Goal: Task Accomplishment & Management: Use online tool/utility

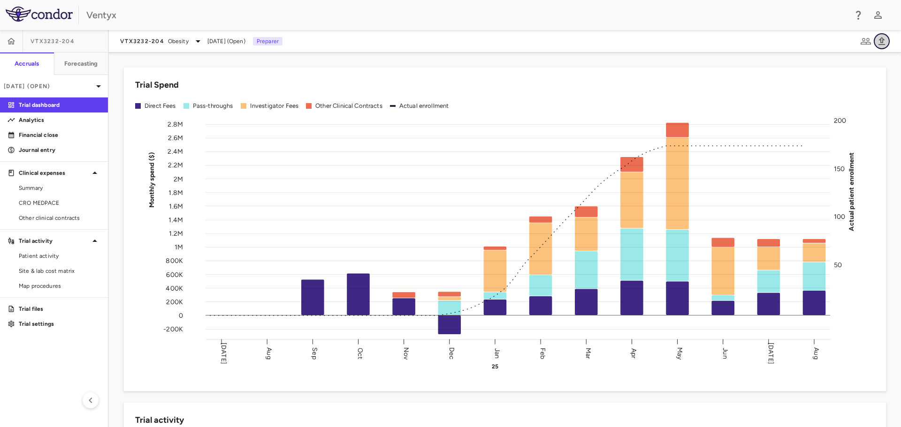
click at [883, 40] on icon "button" at bounding box center [881, 41] width 7 height 8
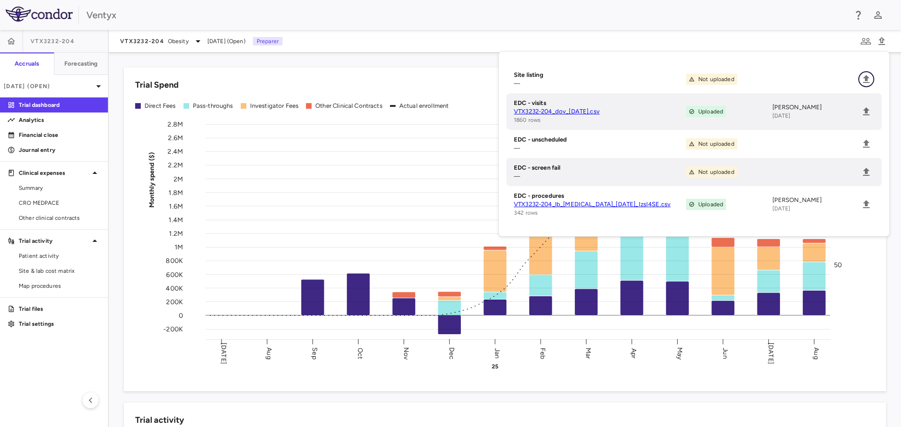
click at [865, 75] on icon "Upload" at bounding box center [865, 79] width 11 height 11
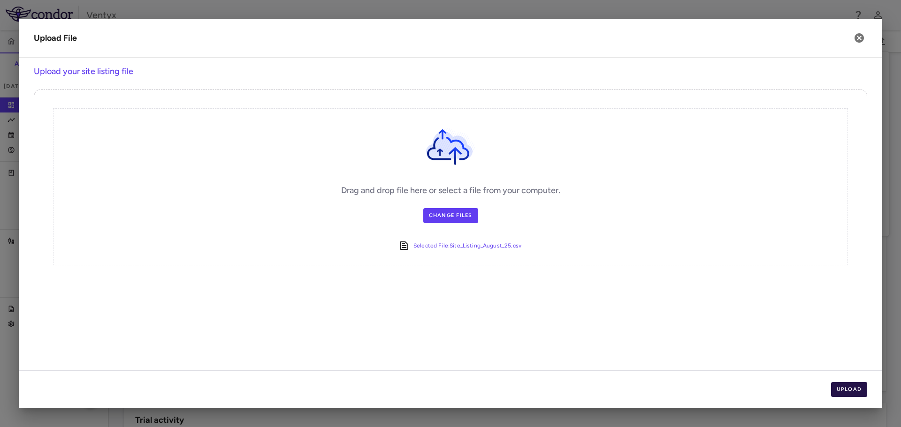
click at [855, 393] on button "Upload" at bounding box center [849, 389] width 37 height 15
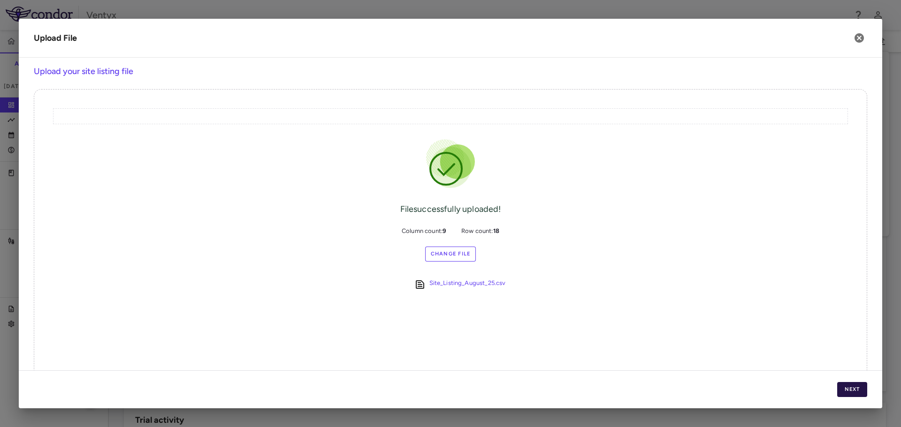
click at [844, 388] on button "Next" at bounding box center [852, 389] width 30 height 15
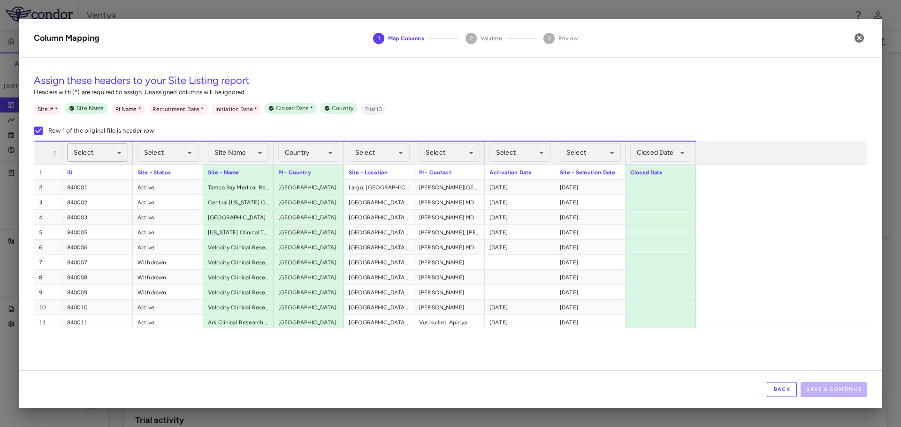
click at [105, 148] on body "Skip to sidebar Skip to main content Ventyx VTX3232-204 Accruals Forecasting [D…" at bounding box center [450, 213] width 901 height 427
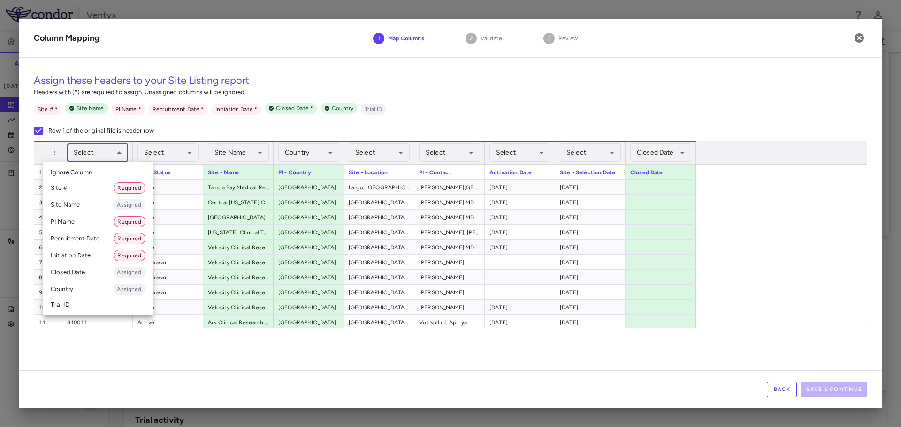
click at [86, 187] on li "Site # Required" at bounding box center [98, 188] width 110 height 17
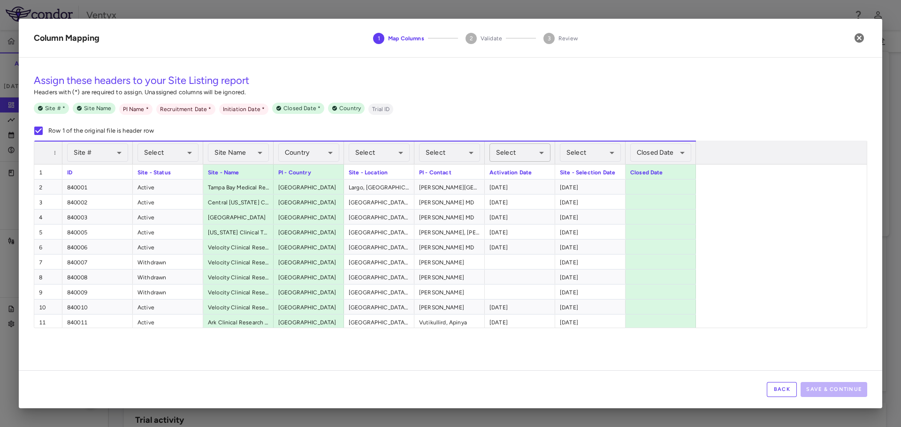
click at [514, 151] on body "Skip to sidebar Skip to main content Ventyx VTX3232-204 Accruals Forecasting [D…" at bounding box center [450, 213] width 901 height 427
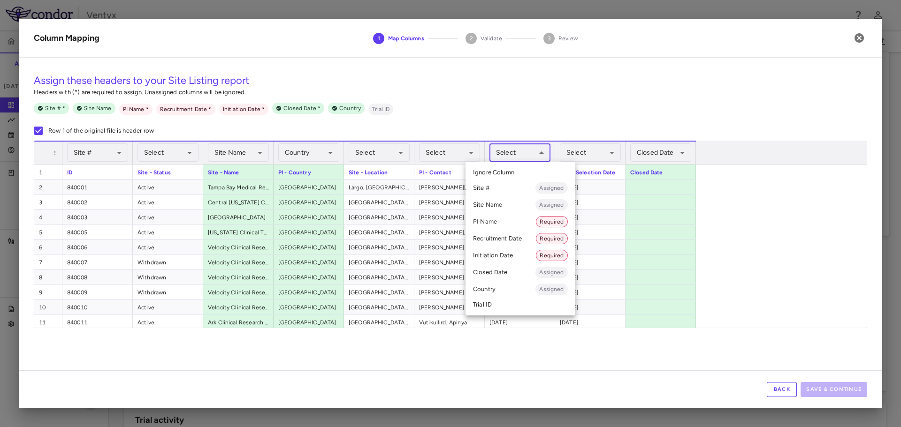
click at [499, 252] on li "Initiation Date Required" at bounding box center [520, 255] width 110 height 17
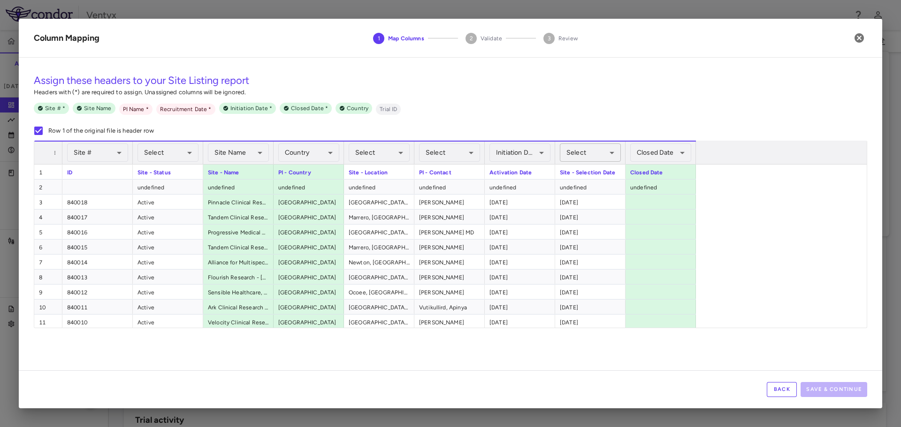
click at [583, 152] on body "Skip to sidebar Skip to main content Ventyx VTX3232-204 Accruals Forecasting [D…" at bounding box center [450, 213] width 901 height 427
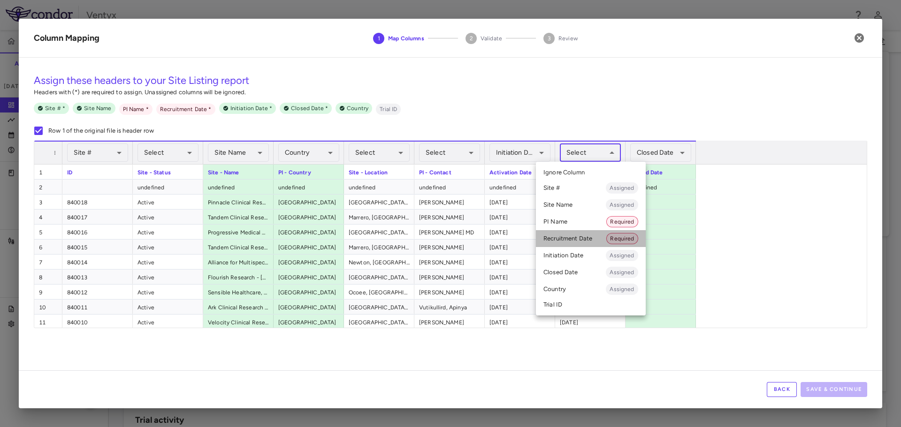
click at [568, 245] on li "Recruitment Date Required" at bounding box center [591, 238] width 110 height 17
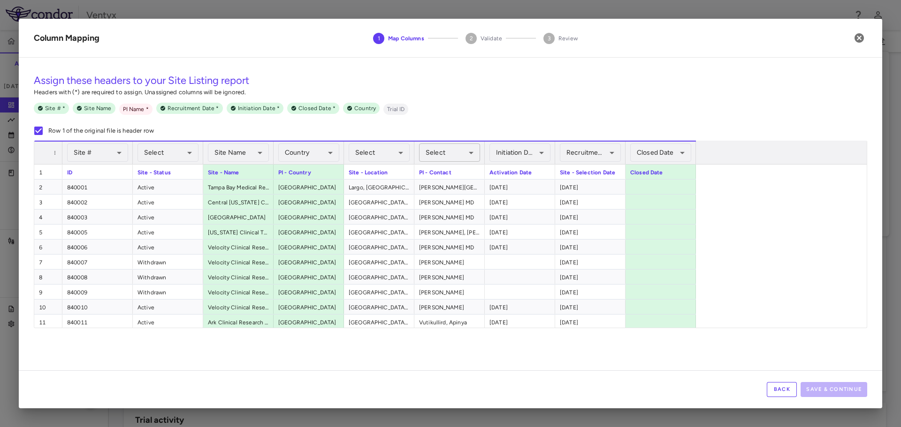
click at [473, 154] on body "Skip to sidebar Skip to main content Ventyx VTX3232-204 Accruals Forecasting [D…" at bounding box center [450, 213] width 901 height 427
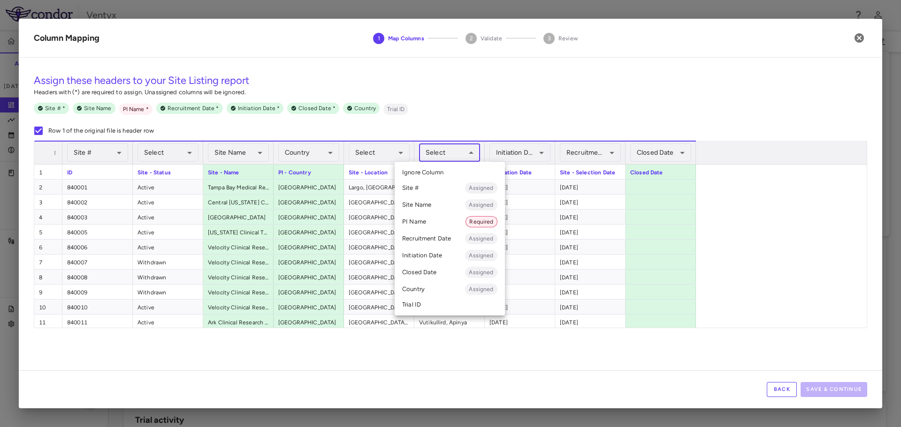
drag, startPoint x: 422, startPoint y: 218, endPoint x: 439, endPoint y: 219, distance: 16.9
click at [422, 218] on li "PI Name Required" at bounding box center [450, 221] width 110 height 17
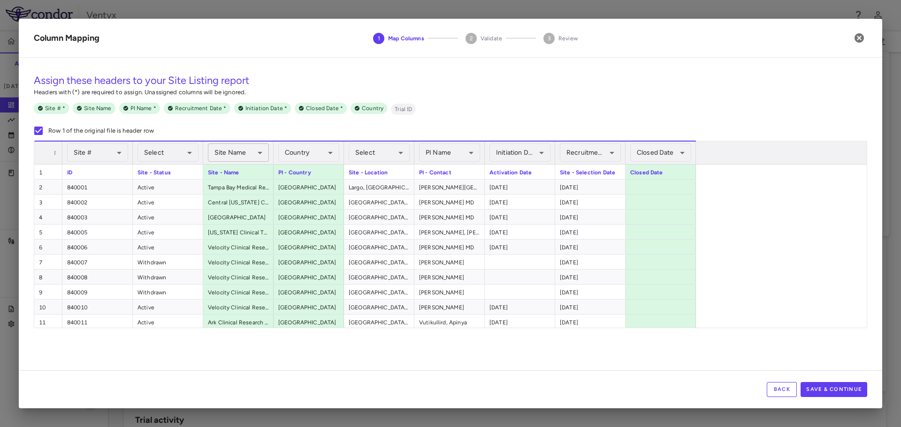
click at [235, 154] on body "Skip to sidebar Skip to main content Ventyx VTX3232-204 Accruals Forecasting [D…" at bounding box center [450, 213] width 901 height 427
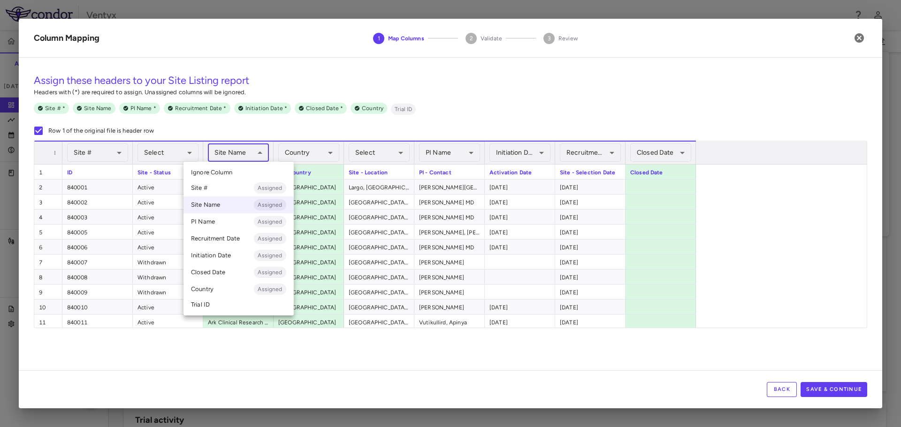
click at [224, 174] on span "Ignore Column" at bounding box center [211, 172] width 41 height 8
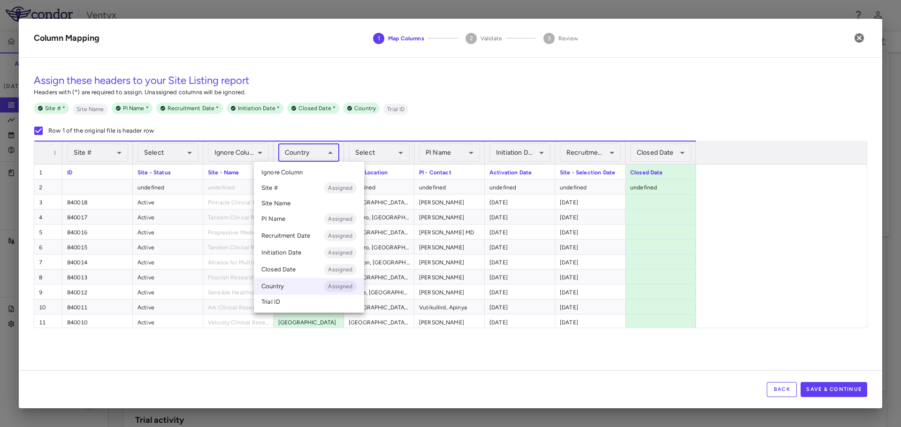
click at [315, 151] on body "Skip to sidebar Skip to main content Ventyx VTX3232-204 Accruals Forecasting [D…" at bounding box center [450, 213] width 901 height 427
click at [313, 172] on li "Ignore Column" at bounding box center [309, 173] width 110 height 14
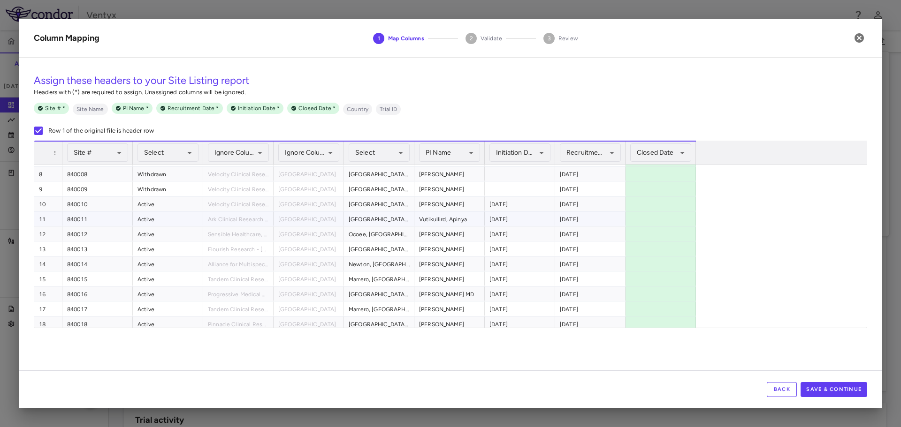
scroll to position [107, 0]
click at [830, 389] on button "Save & Continue" at bounding box center [833, 389] width 67 height 15
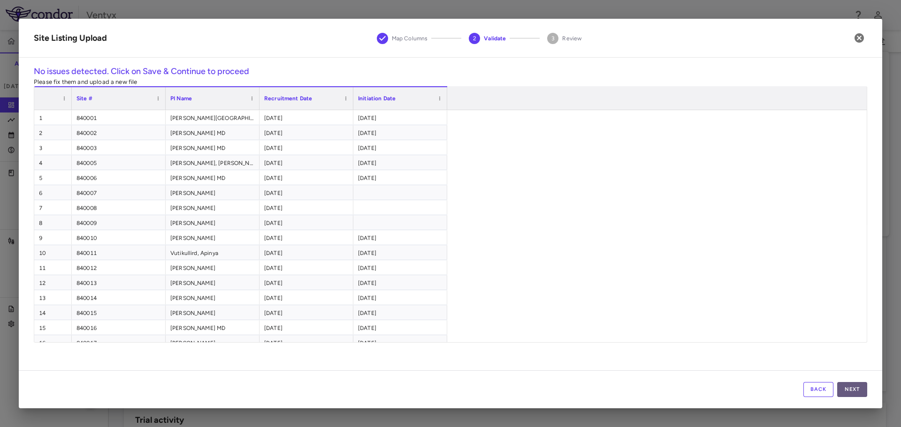
click at [855, 389] on button "Next" at bounding box center [852, 389] width 30 height 15
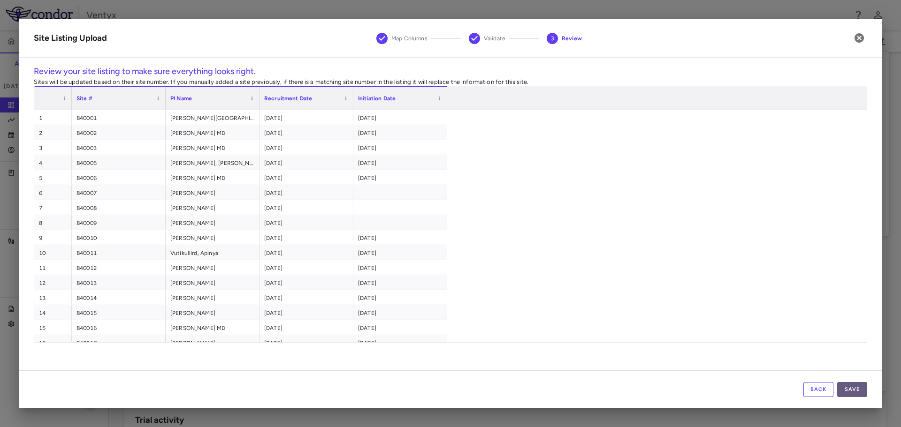
click at [858, 388] on button "Save" at bounding box center [852, 389] width 30 height 15
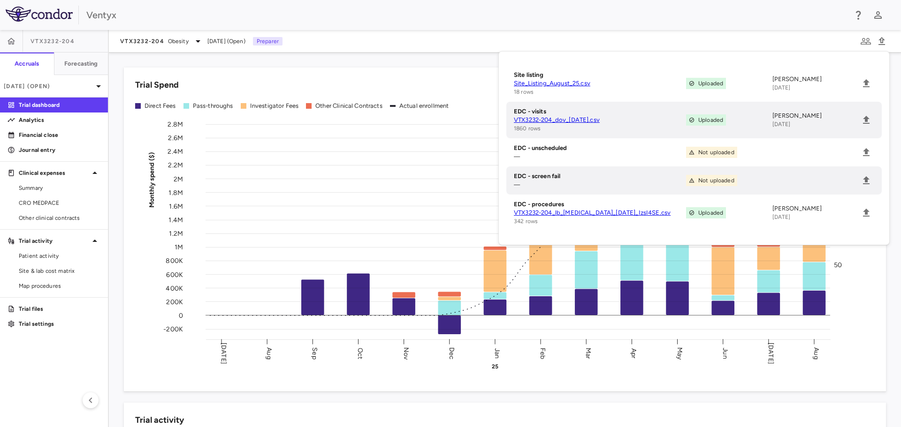
click at [344, 64] on div "Trial Spend Direct Fees Pass-throughs Investigator Fees Other Clinical Contract…" at bounding box center [499, 223] width 773 height 335
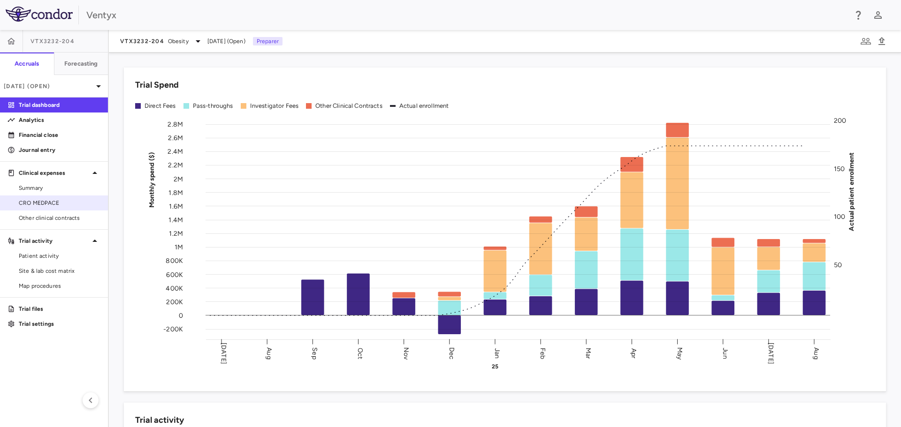
click at [28, 204] on span "CRO MEDPACE" at bounding box center [60, 203] width 82 height 8
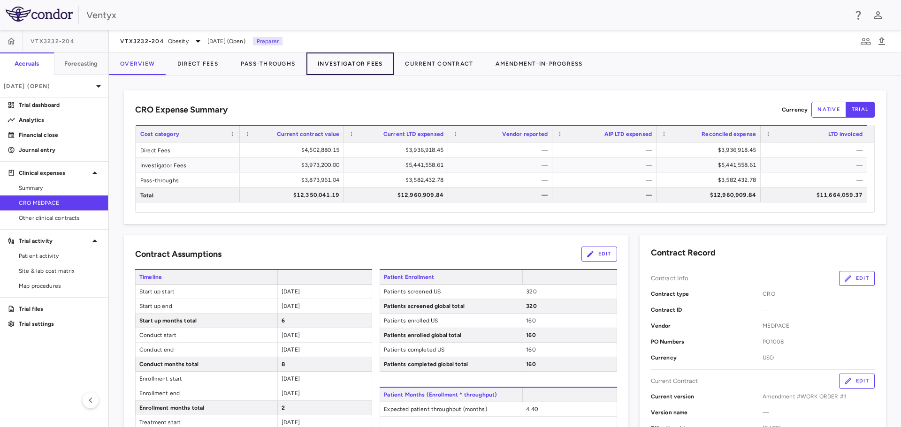
click at [362, 63] on button "Investigator Fees" at bounding box center [349, 64] width 87 height 23
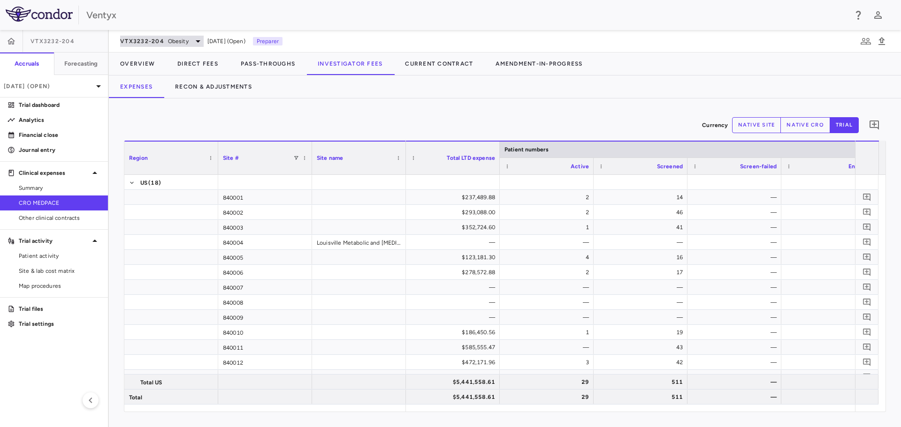
click at [159, 44] on span "VTX3232-204" at bounding box center [142, 42] width 44 height 8
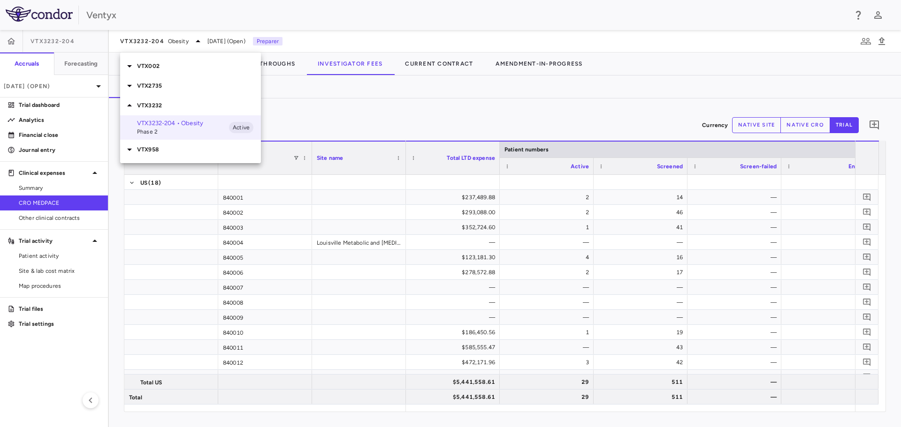
click at [58, 83] on div at bounding box center [450, 213] width 901 height 427
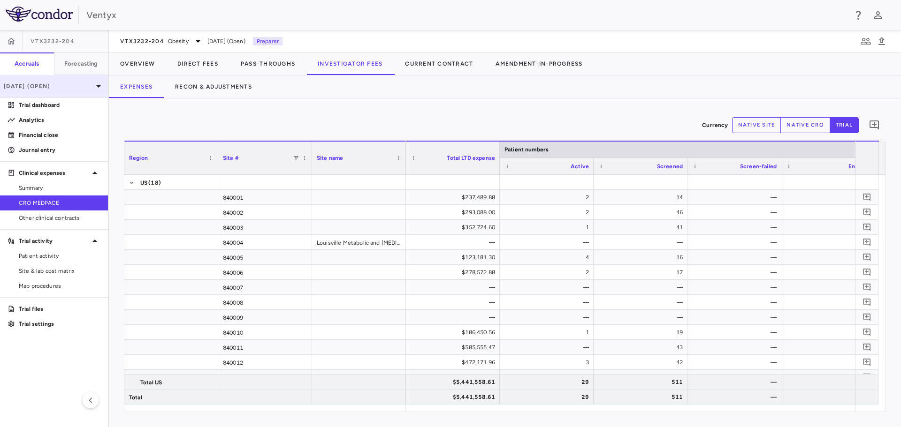
click at [49, 85] on p "[DATE] (Open)" at bounding box center [48, 86] width 89 height 8
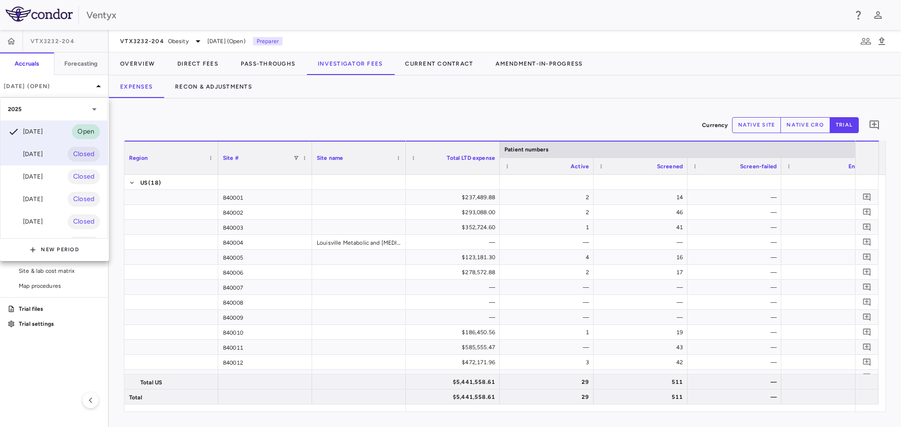
click at [41, 160] on div "[DATE]" at bounding box center [25, 154] width 35 height 11
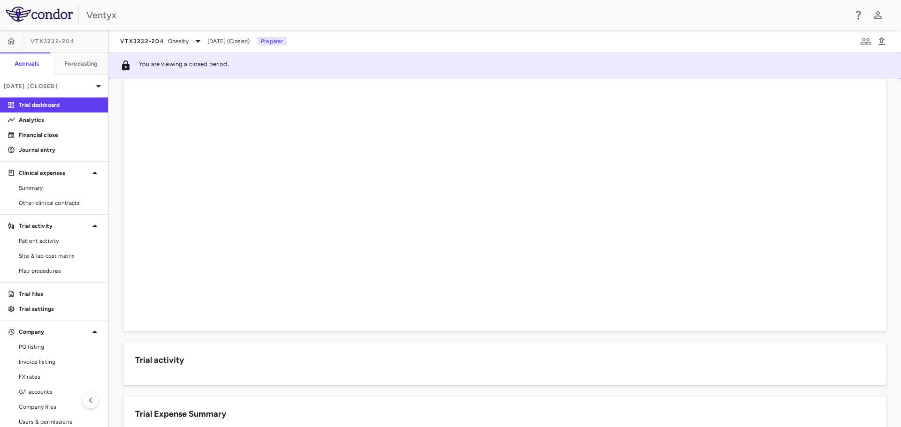
scroll to position [235, 0]
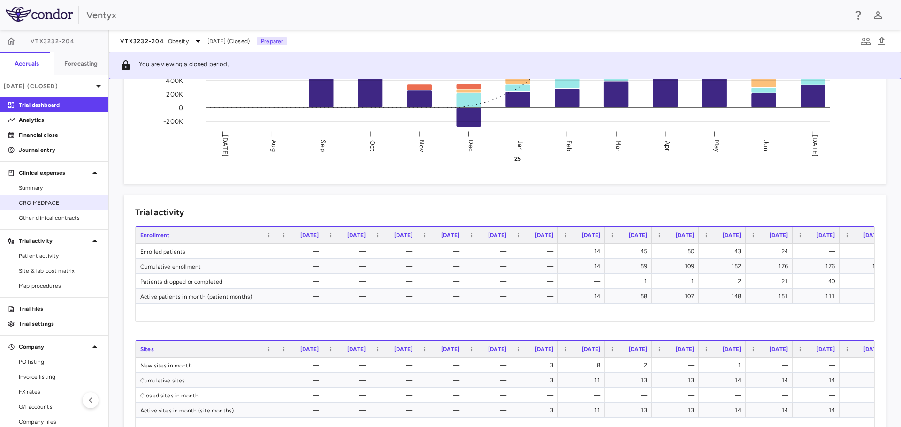
click at [51, 200] on span "CRO MEDPACE" at bounding box center [60, 203] width 82 height 8
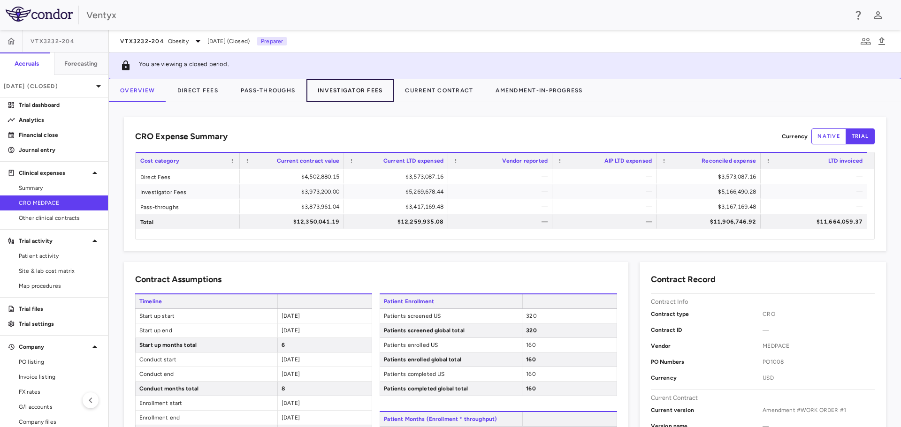
click at [364, 93] on button "Investigator Fees" at bounding box center [349, 90] width 87 height 23
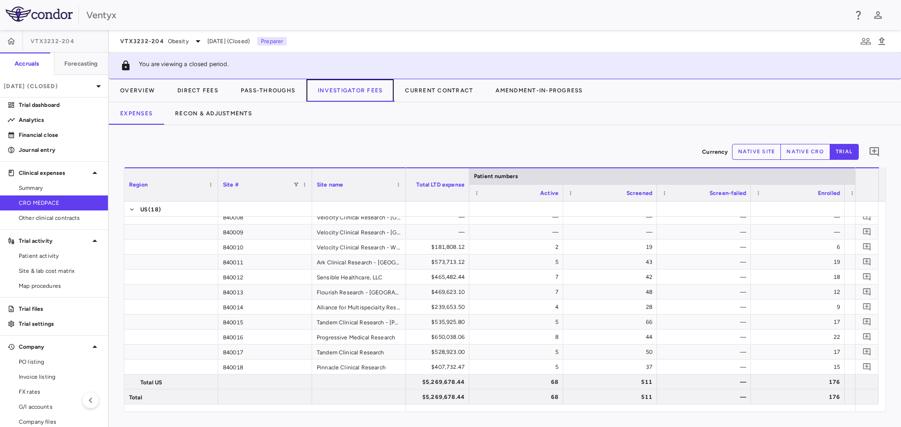
scroll to position [0, 47]
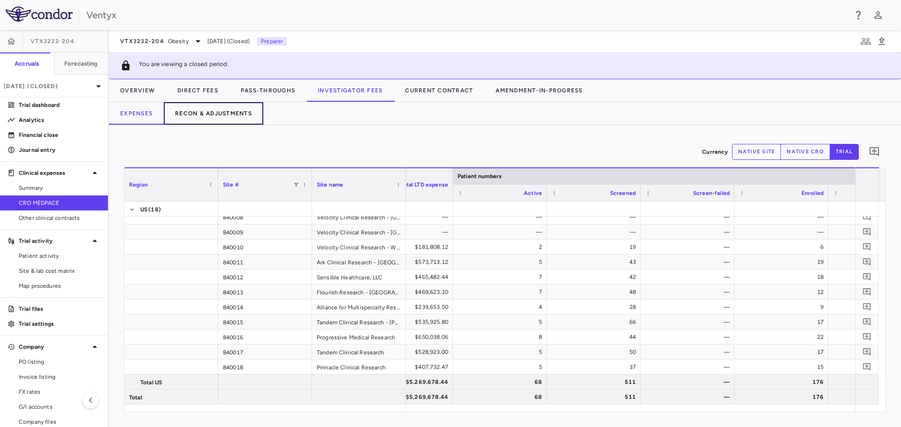
click at [219, 110] on button "Recon & Adjustments" at bounding box center [213, 113] width 99 height 23
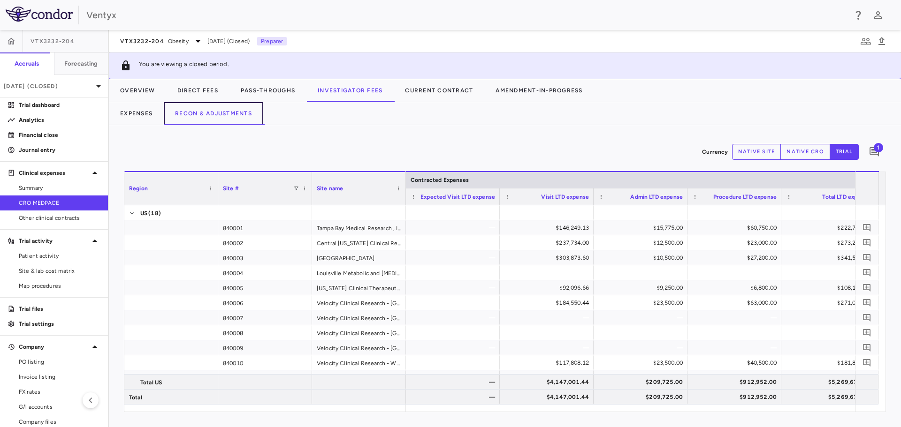
scroll to position [0, 489]
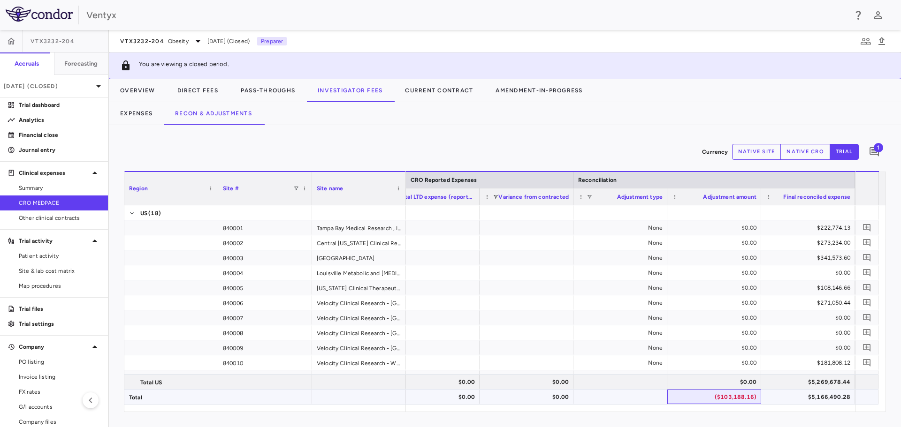
click at [722, 399] on div "($103,188.16)" at bounding box center [716, 397] width 81 height 15
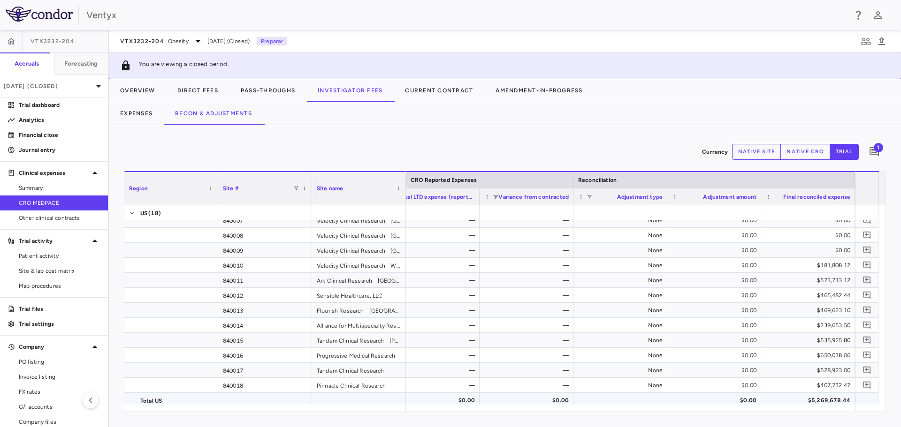
scroll to position [161, 0]
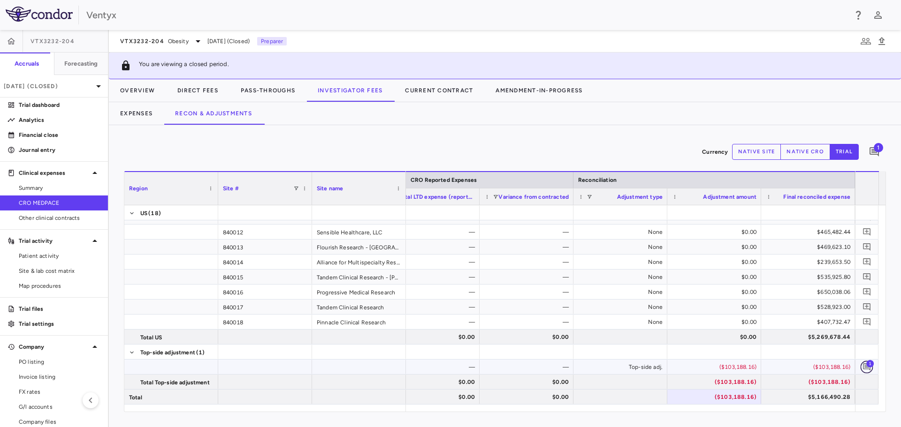
click at [864, 366] on icon "Add comment" at bounding box center [866, 367] width 9 height 9
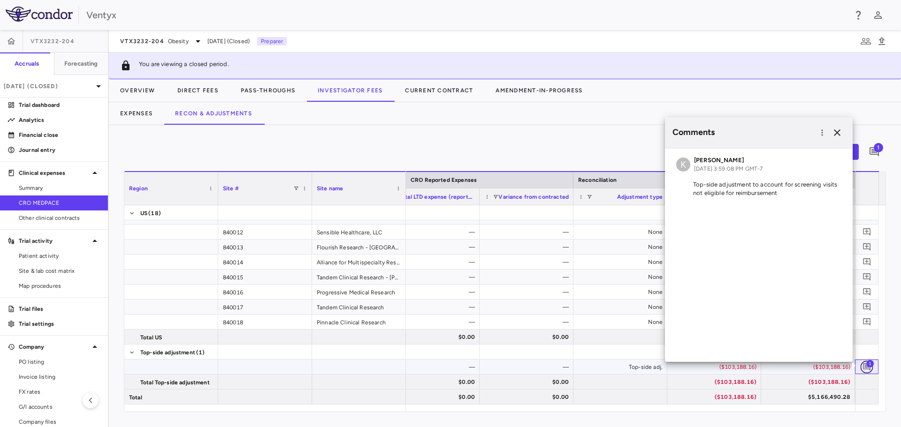
click at [865, 367] on icon "Add comment" at bounding box center [867, 368] width 8 height 8
drag, startPoint x: 782, startPoint y: 190, endPoint x: 691, endPoint y: 180, distance: 92.0
click at [691, 181] on p "Top-side adjustment to account for screening visits not eligible for reimbursem…" at bounding box center [758, 189] width 165 height 17
copy p "Top-side adjustment to account for screening visits not eligible for reimbursem…"
click at [70, 85] on p "[DATE] (Closed)" at bounding box center [48, 86] width 89 height 8
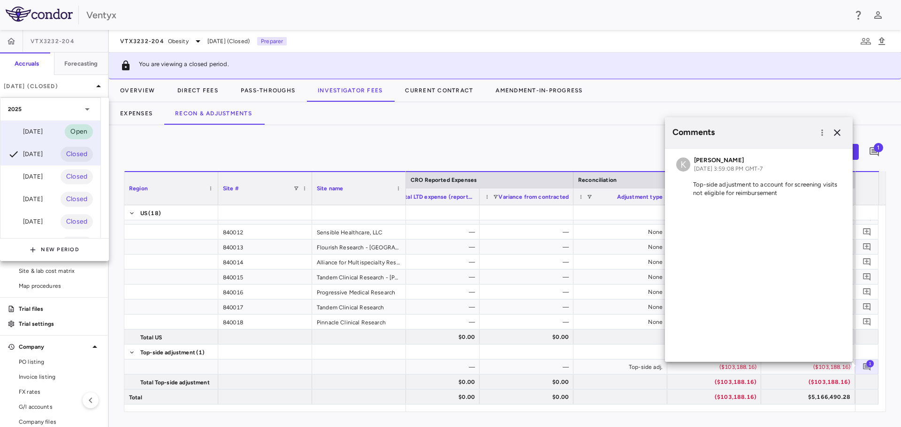
click at [26, 125] on div "[DATE] Open" at bounding box center [50, 132] width 100 height 23
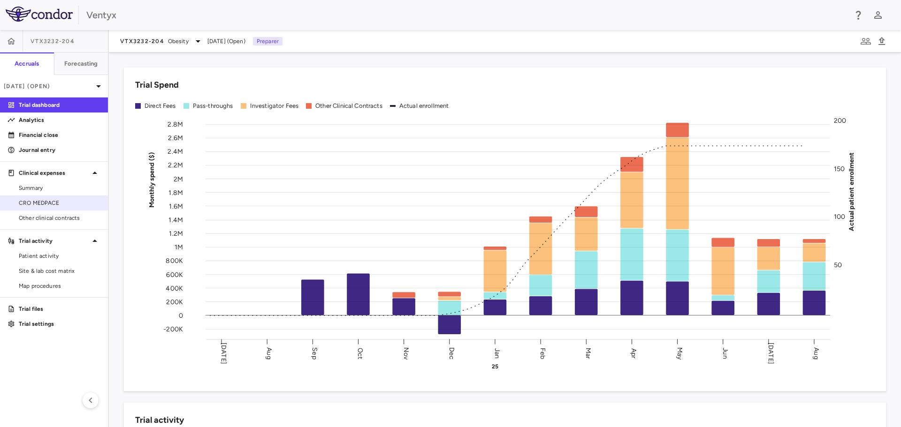
click at [49, 204] on span "CRO MEDPACE" at bounding box center [60, 203] width 82 height 8
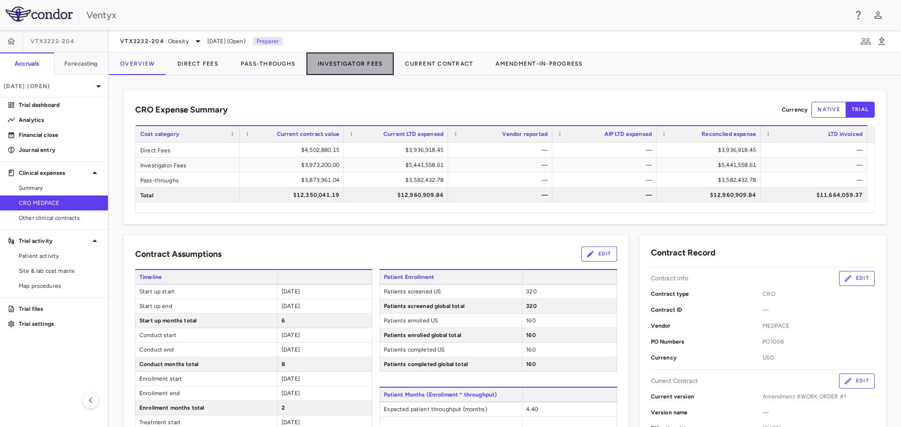
click at [339, 65] on button "Investigator Fees" at bounding box center [349, 64] width 87 height 23
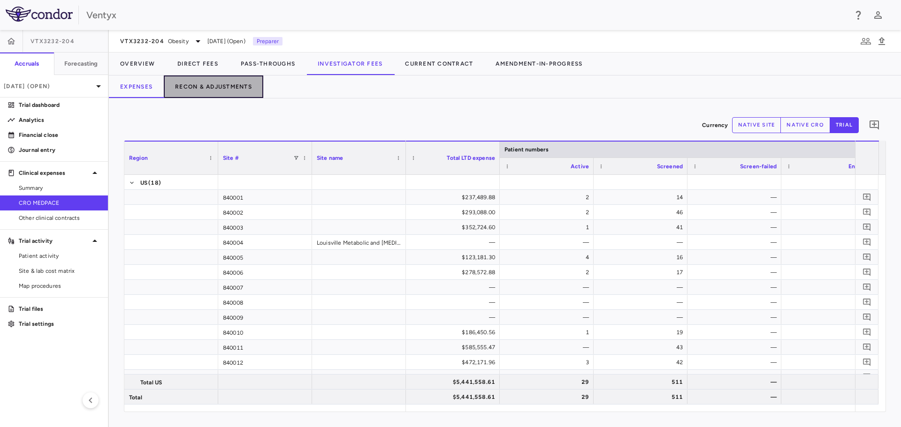
click at [204, 84] on button "Recon & Adjustments" at bounding box center [213, 87] width 99 height 23
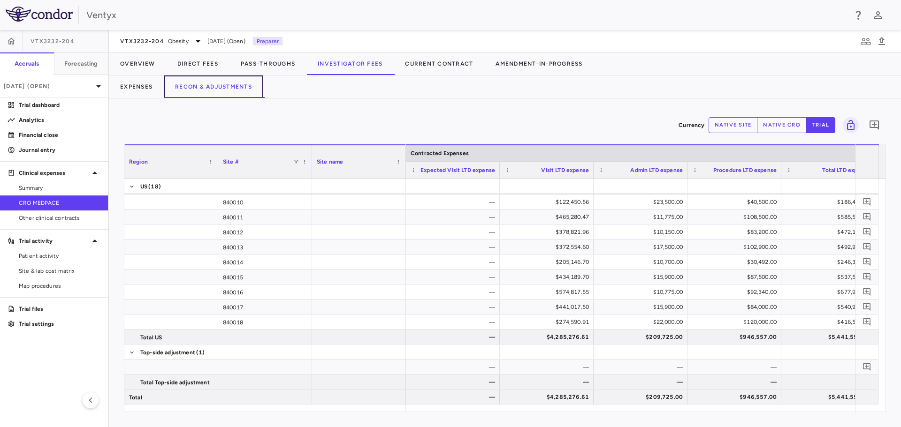
scroll to position [0, 489]
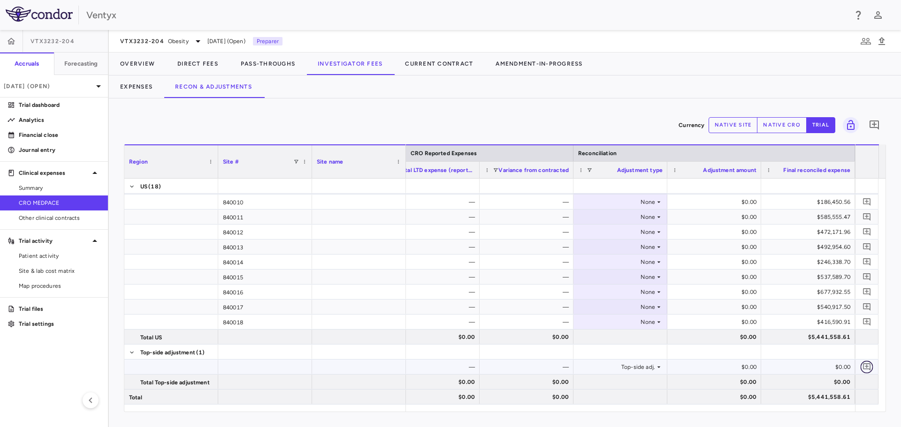
click at [871, 369] on button "button" at bounding box center [866, 367] width 13 height 13
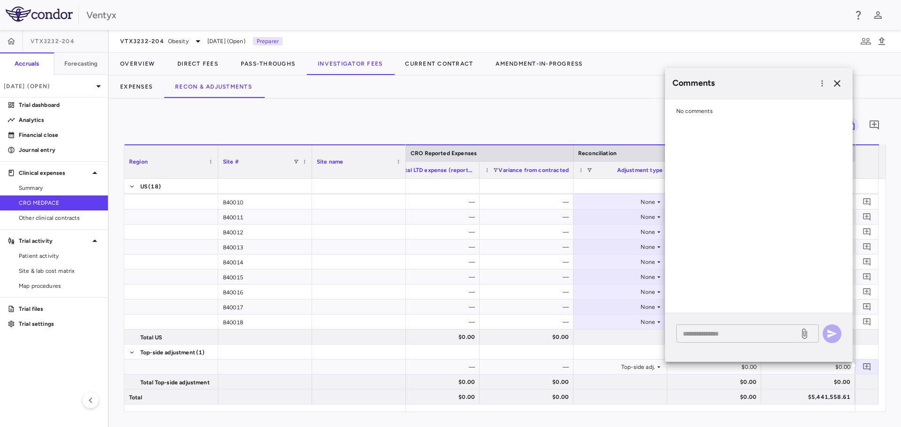
drag, startPoint x: 705, startPoint y: 334, endPoint x: 718, endPoint y: 335, distance: 12.8
click at [706, 335] on textarea at bounding box center [738, 334] width 110 height 10
click at [617, 355] on div at bounding box center [620, 352] width 84 height 14
drag, startPoint x: 832, startPoint y: 84, endPoint x: 830, endPoint y: 106, distance: 21.8
click at [832, 86] on icon "button" at bounding box center [836, 83] width 11 height 11
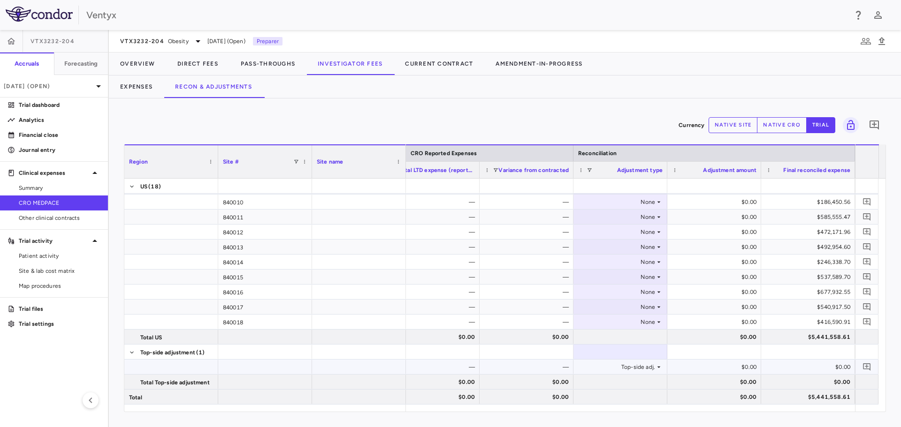
click at [737, 368] on div "$0.00" at bounding box center [716, 367] width 81 height 15
click at [733, 131] on button "native site" at bounding box center [732, 125] width 49 height 16
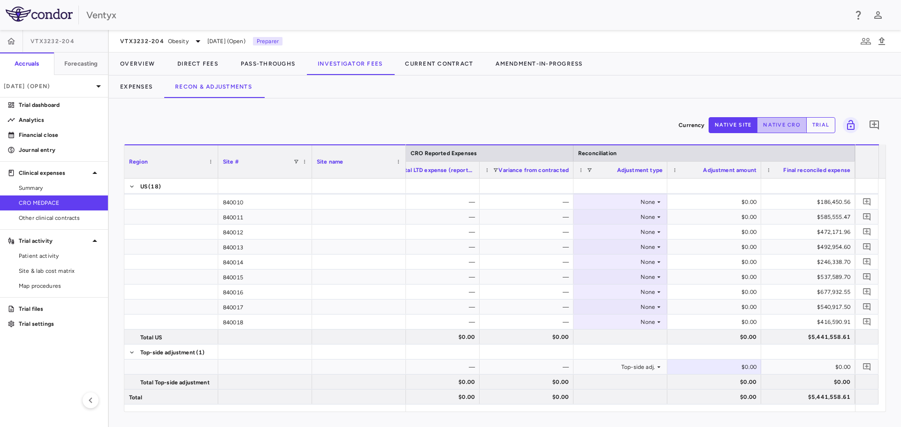
click at [763, 124] on button "native cro" at bounding box center [782, 125] width 50 height 16
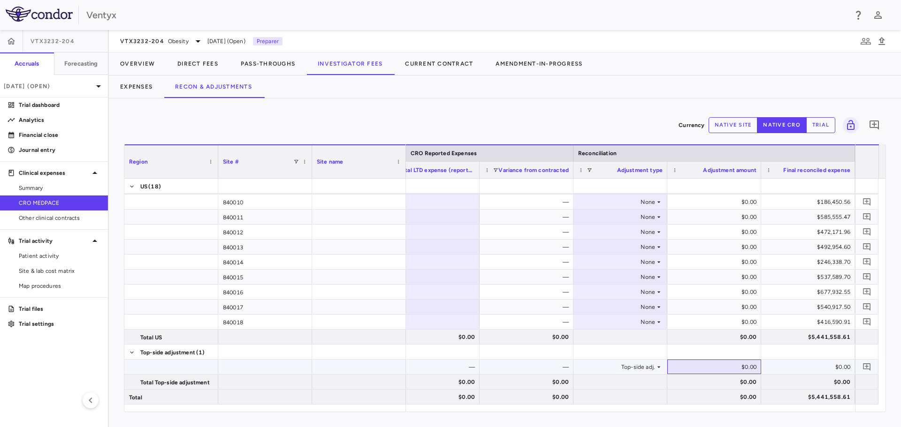
click at [720, 365] on div "$0.00" at bounding box center [716, 367] width 81 height 15
type input "**********"
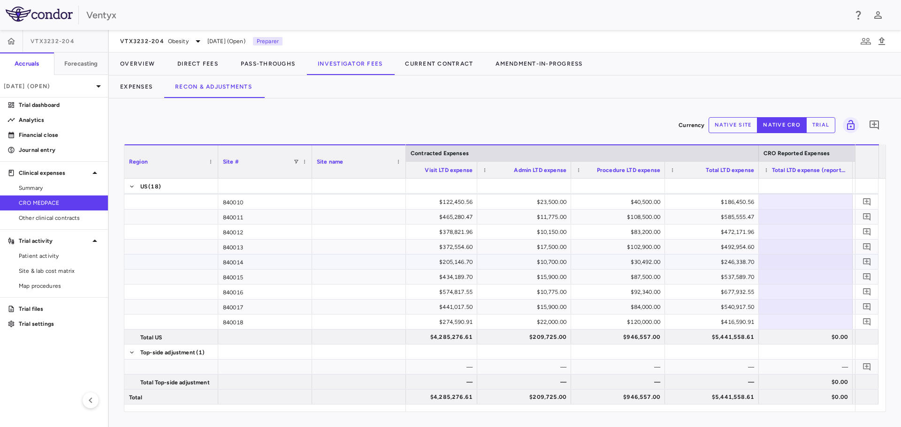
scroll to position [0, 0]
click at [43, 199] on span "CRO MEDPACE" at bounding box center [60, 203] width 82 height 8
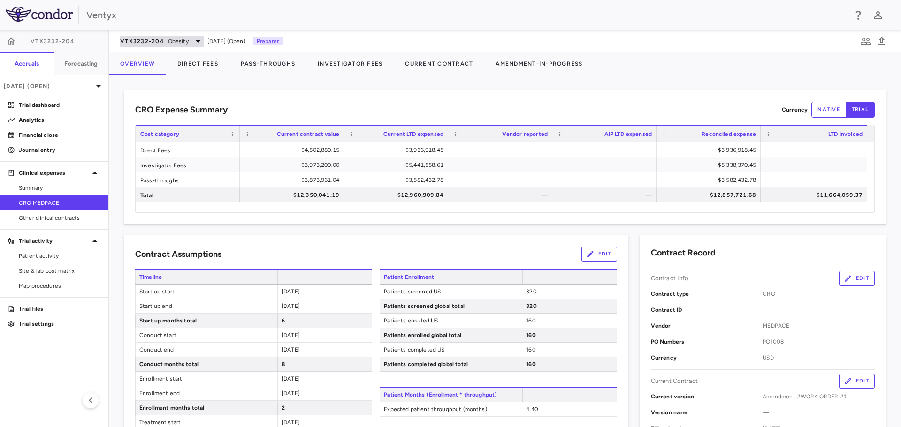
click at [162, 39] on span "VTX3232-204" at bounding box center [142, 42] width 44 height 8
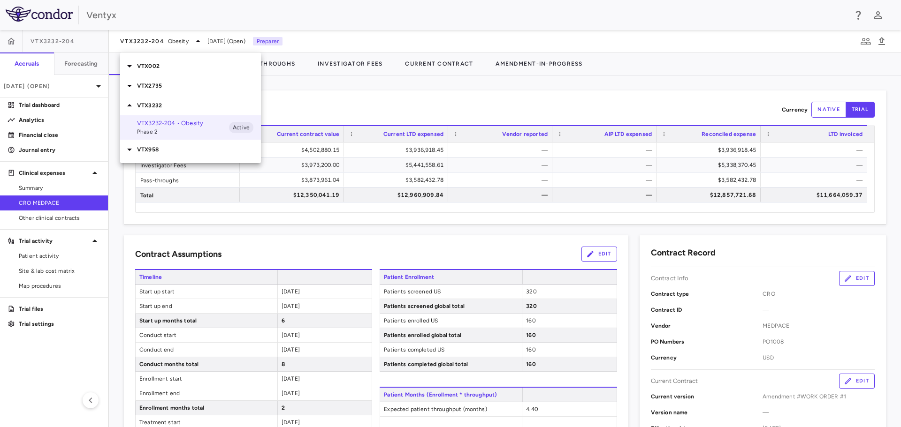
click at [68, 89] on div at bounding box center [450, 213] width 901 height 427
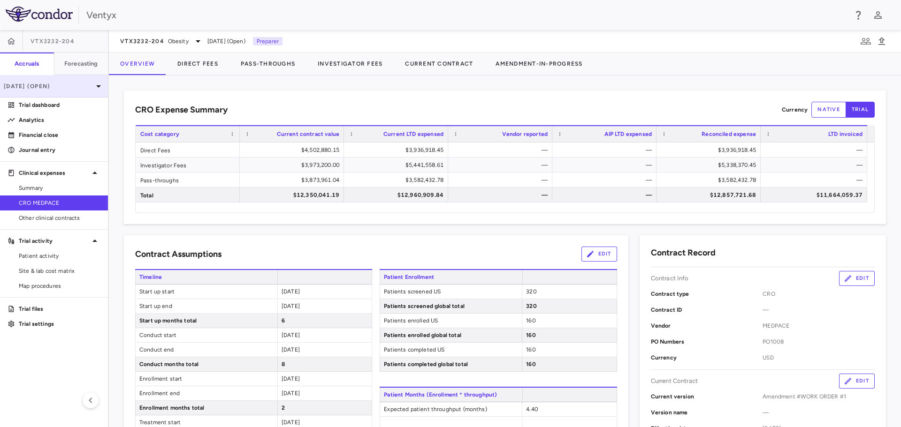
click at [74, 83] on p "[DATE] (Open)" at bounding box center [48, 86] width 89 height 8
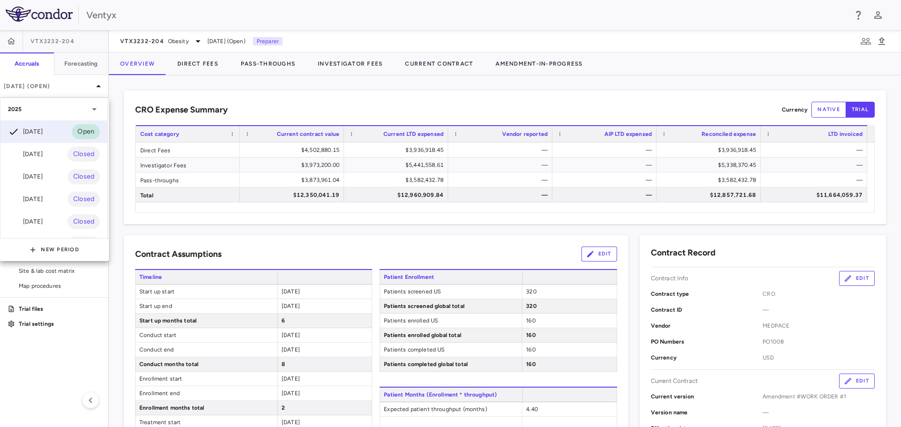
click at [53, 155] on div "[DATE] Closed" at bounding box center [53, 154] width 107 height 23
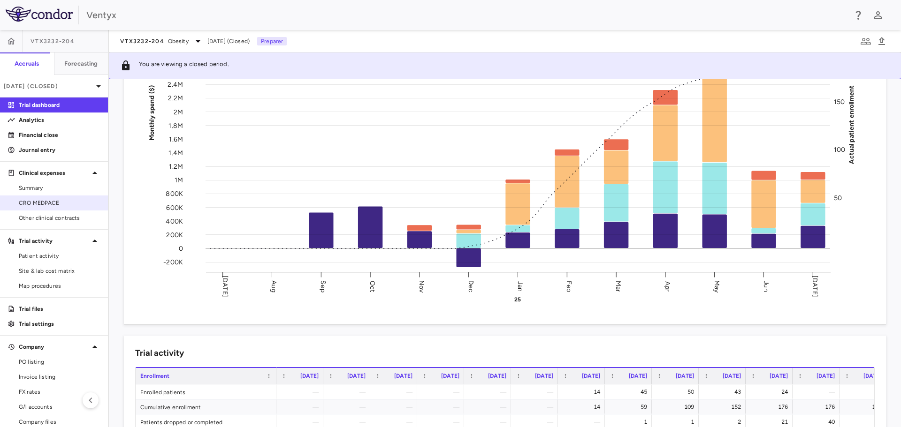
click at [47, 203] on span "CRO MEDPACE" at bounding box center [60, 203] width 82 height 8
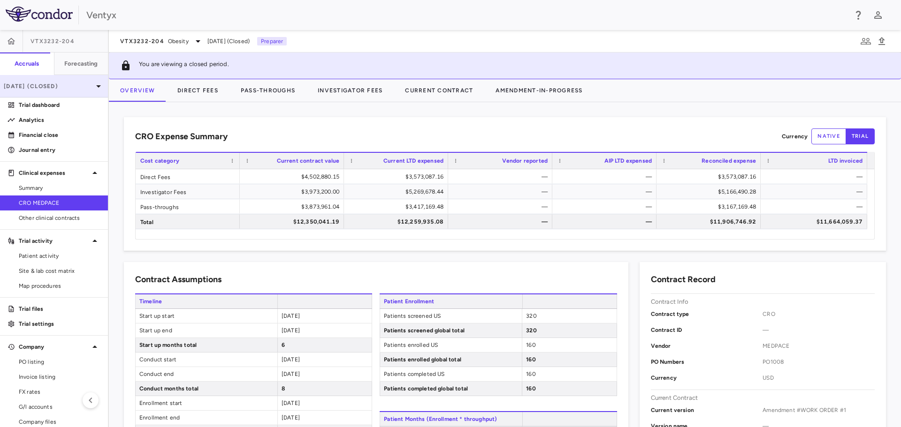
click at [52, 83] on p "[DATE] (Closed)" at bounding box center [48, 86] width 89 height 8
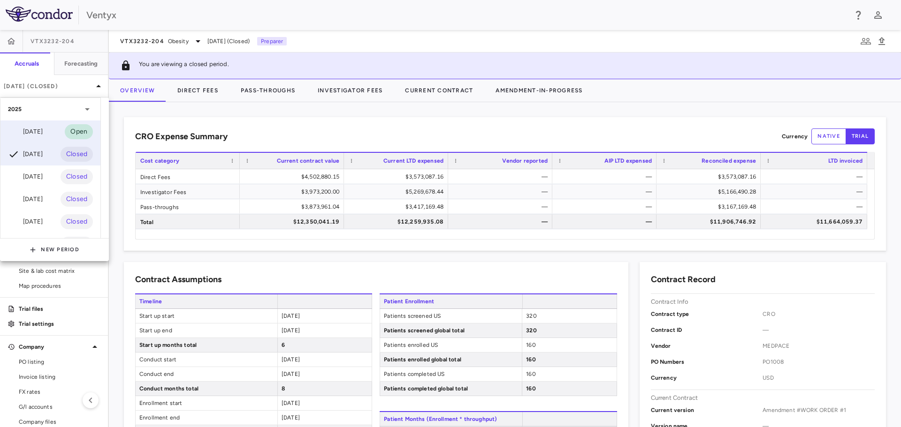
click at [43, 129] on div "[DATE]" at bounding box center [25, 131] width 35 height 11
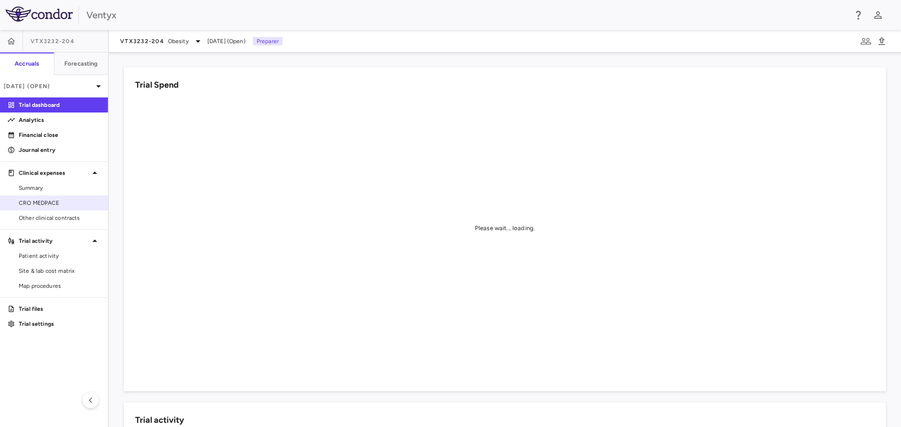
click at [35, 200] on span "CRO MEDPACE" at bounding box center [60, 203] width 82 height 8
